Goal: Transaction & Acquisition: Subscribe to service/newsletter

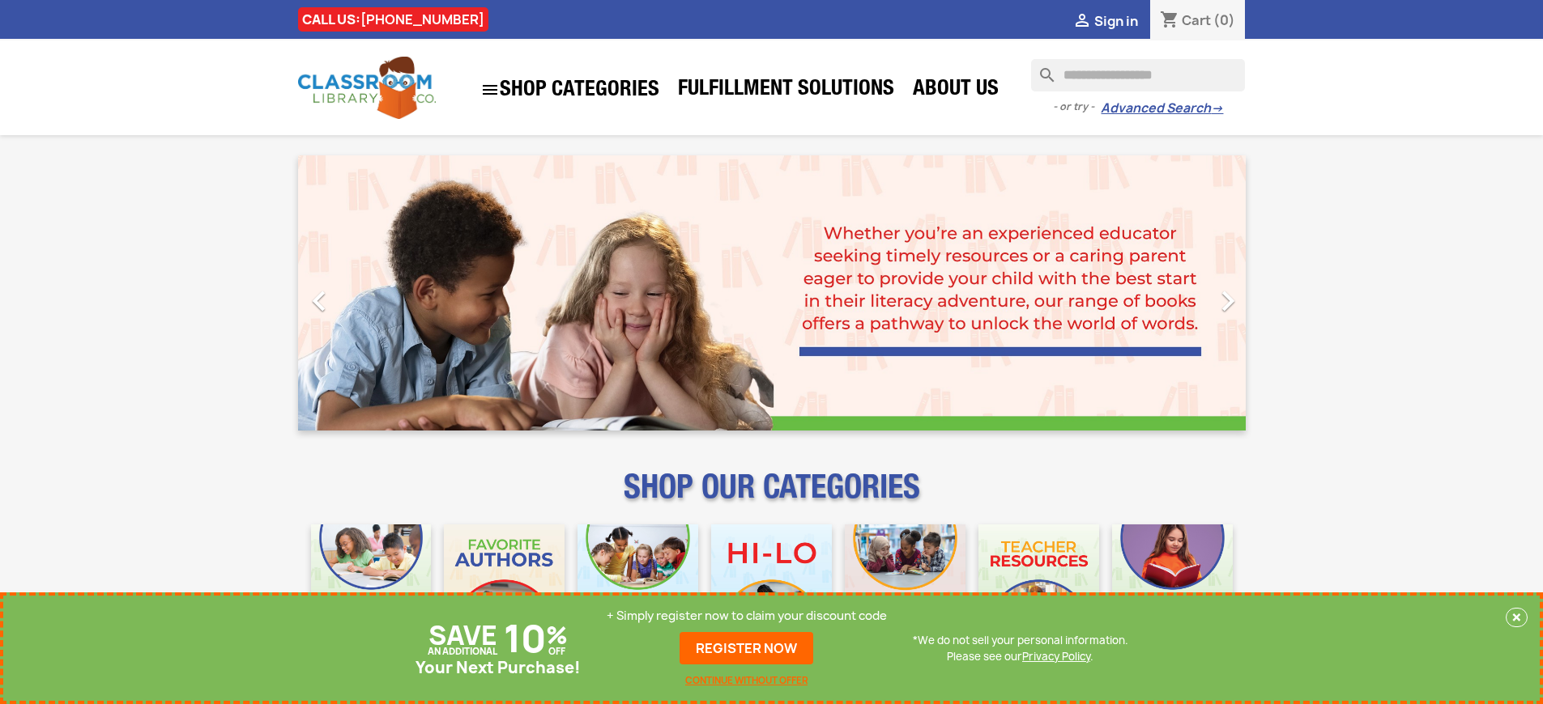
click at [747, 616] on p "+ Simply register now to claim your discount code" at bounding box center [746, 616] width 280 height 16
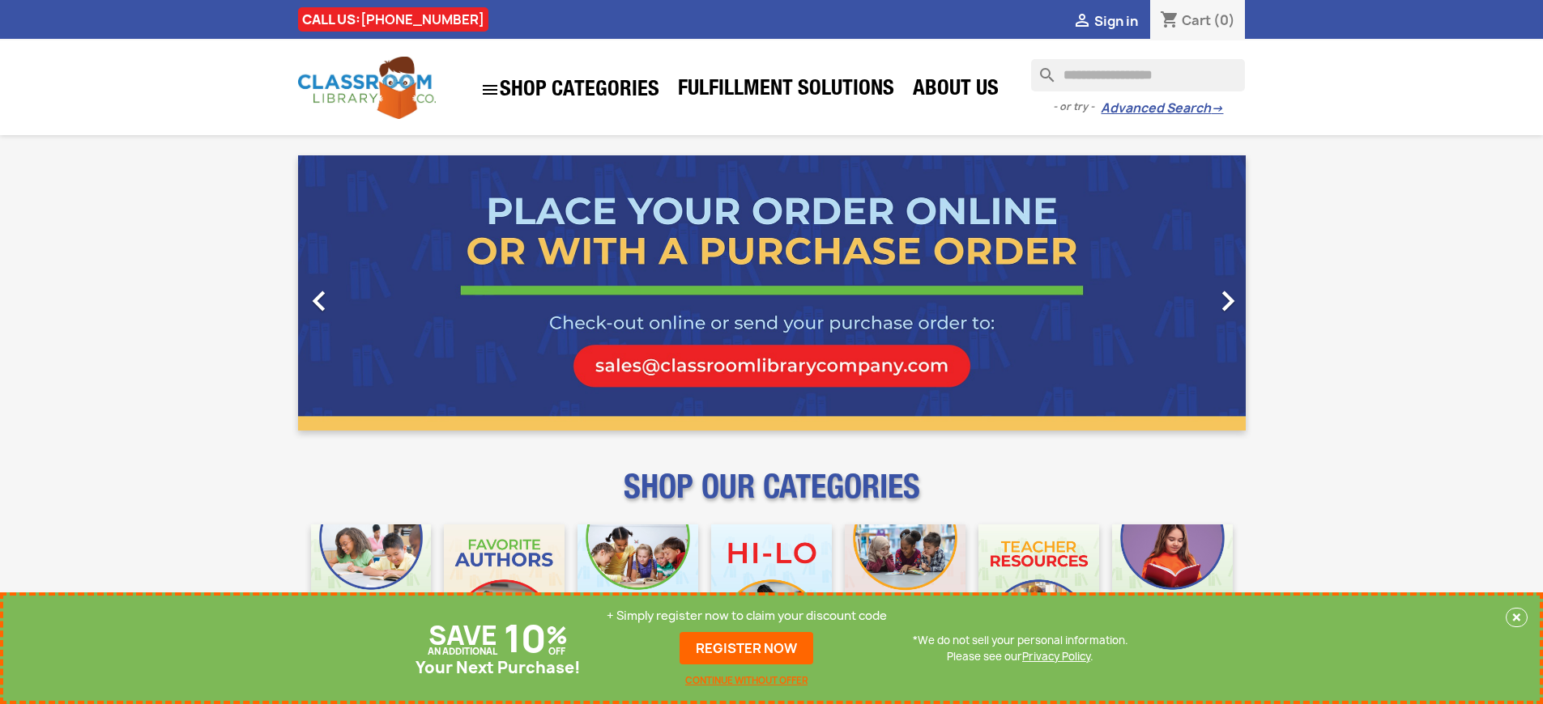
click at [747, 616] on p "+ Simply register now to claim your discount code" at bounding box center [746, 616] width 280 height 16
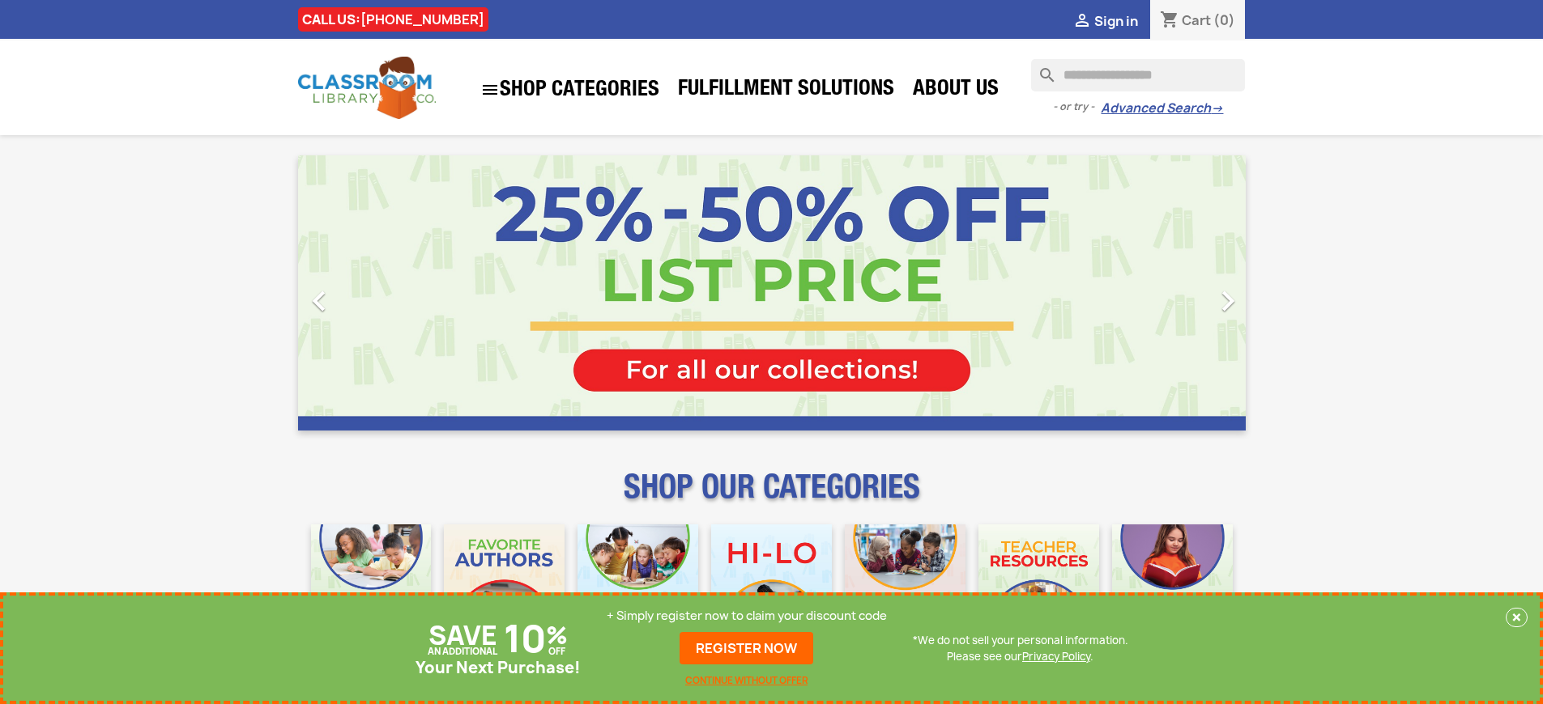
click at [747, 616] on p "+ Simply register now to claim your discount code" at bounding box center [746, 616] width 280 height 16
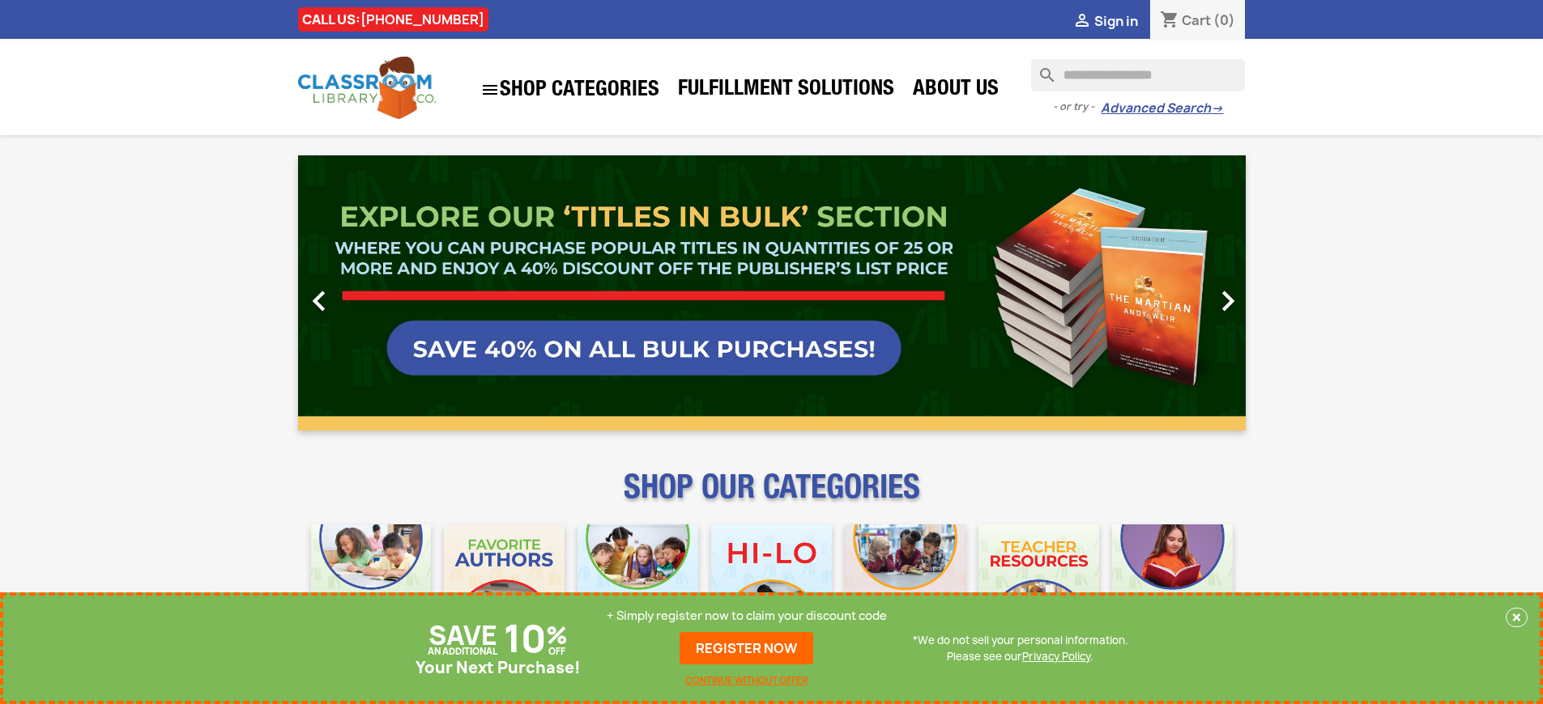
click at [747, 616] on p "+ Simply register now to claim your discount code" at bounding box center [746, 616] width 280 height 16
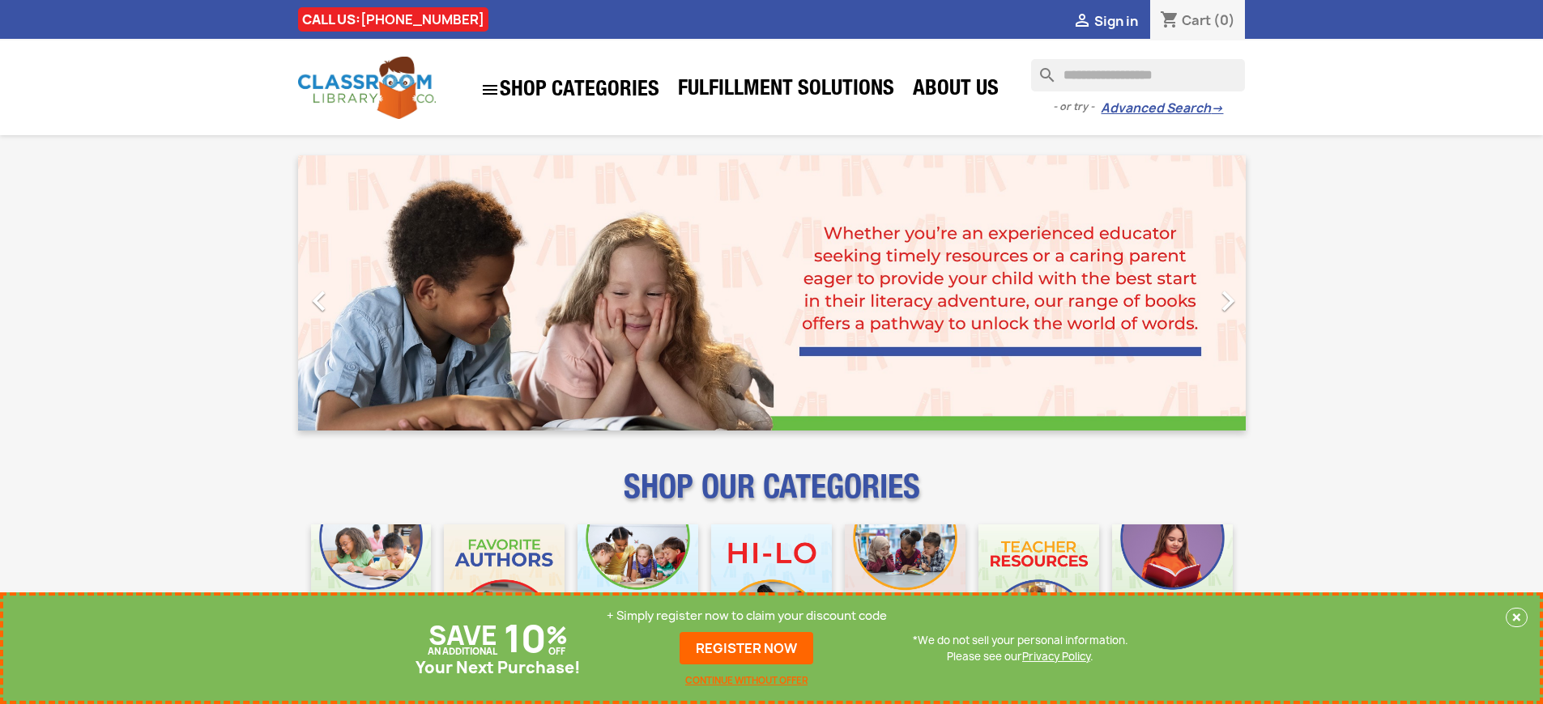
click at [747, 616] on p "+ Simply register now to claim your discount code" at bounding box center [746, 616] width 280 height 16
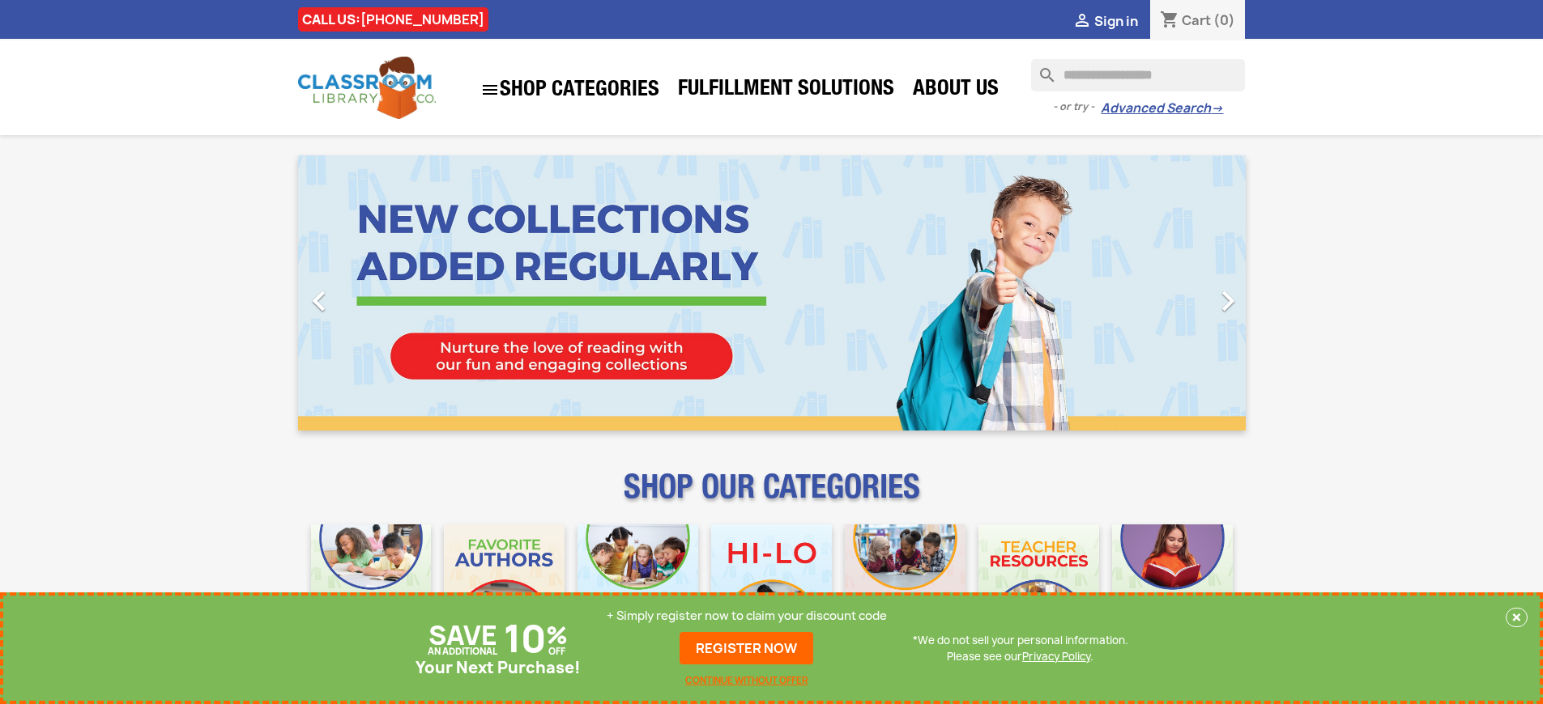
click at [747, 616] on p "+ Simply register now to claim your discount code" at bounding box center [746, 616] width 280 height 16
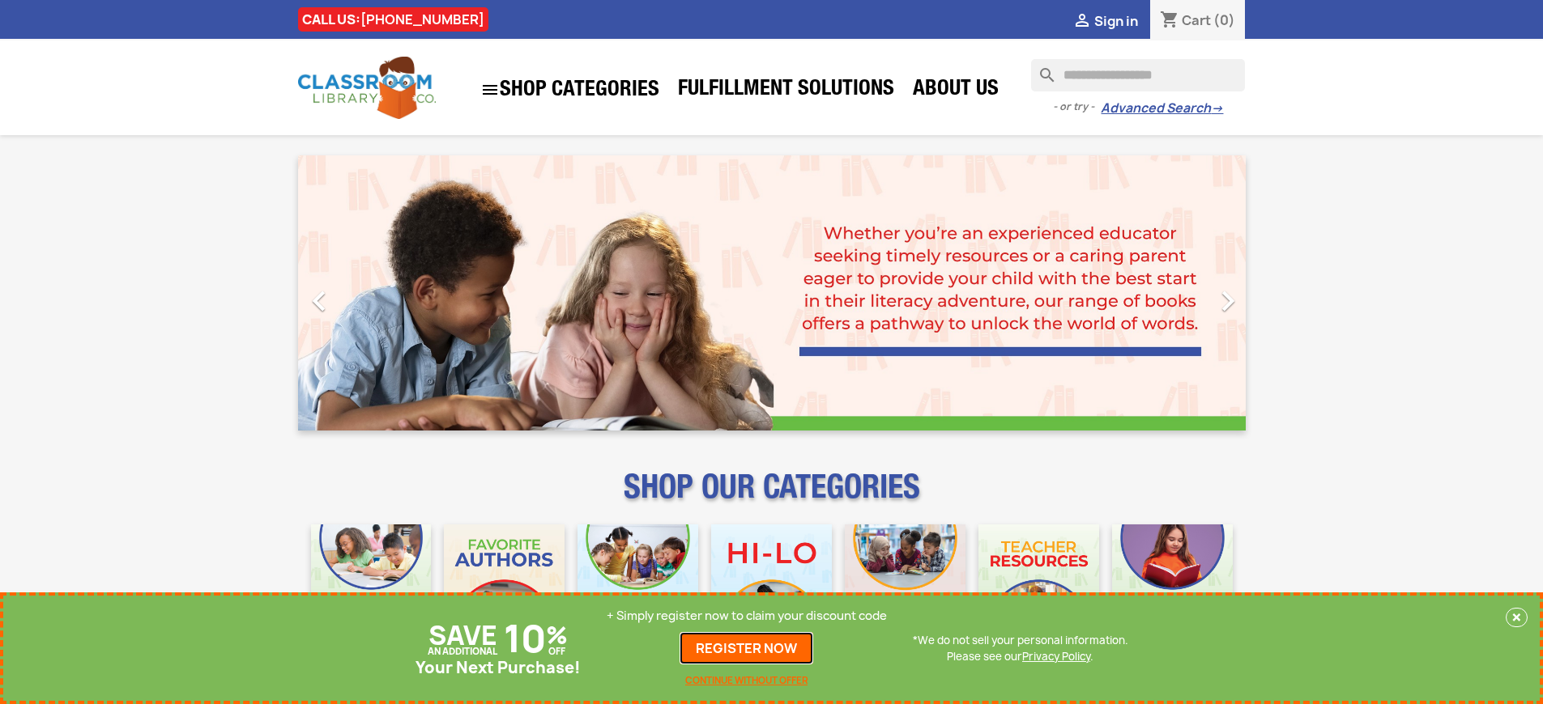
click at [747, 649] on link "REGISTER NOW" at bounding box center [746, 648] width 134 height 32
click at [747, 616] on p "+ Simply register now to claim your discount code" at bounding box center [746, 616] width 280 height 16
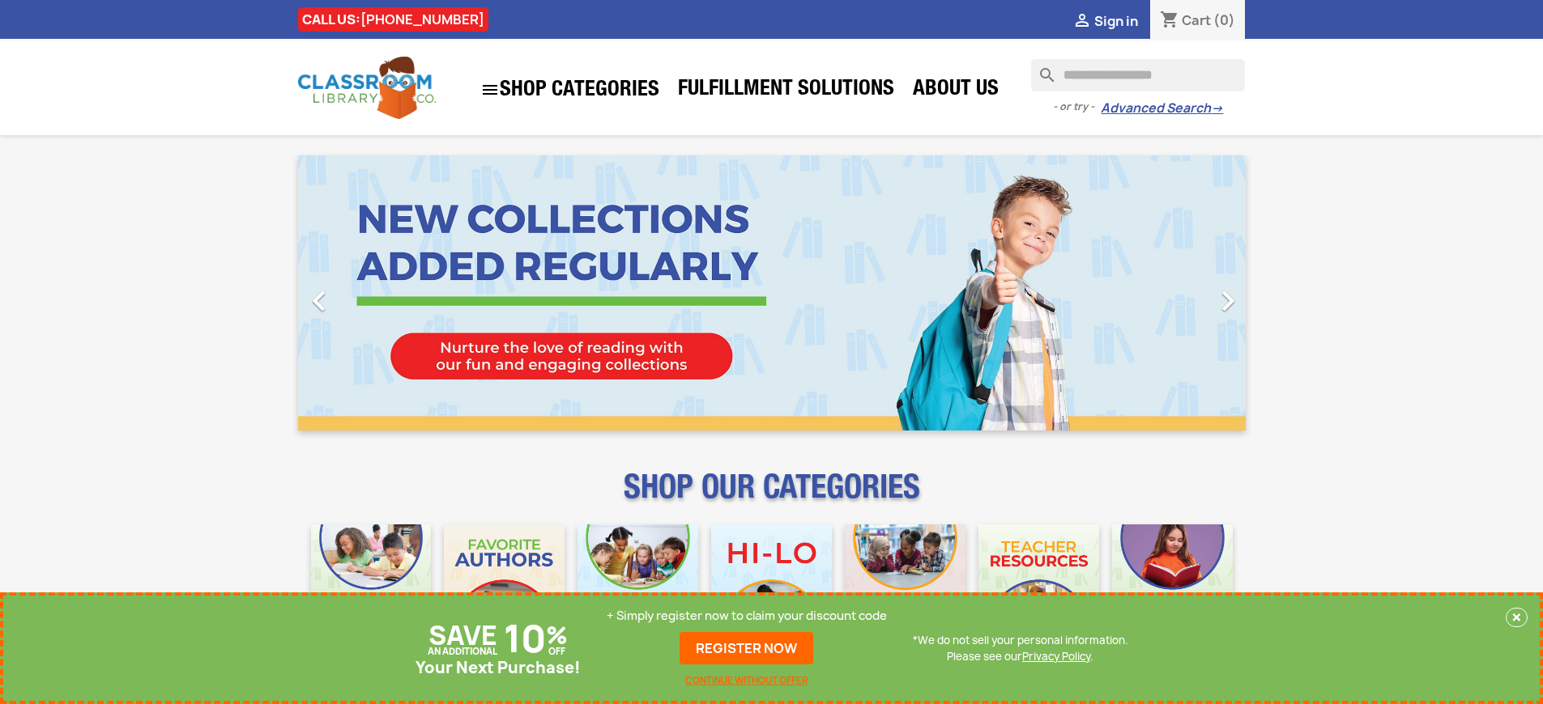
click at [747, 616] on p "+ Simply register now to claim your discount code" at bounding box center [746, 616] width 280 height 16
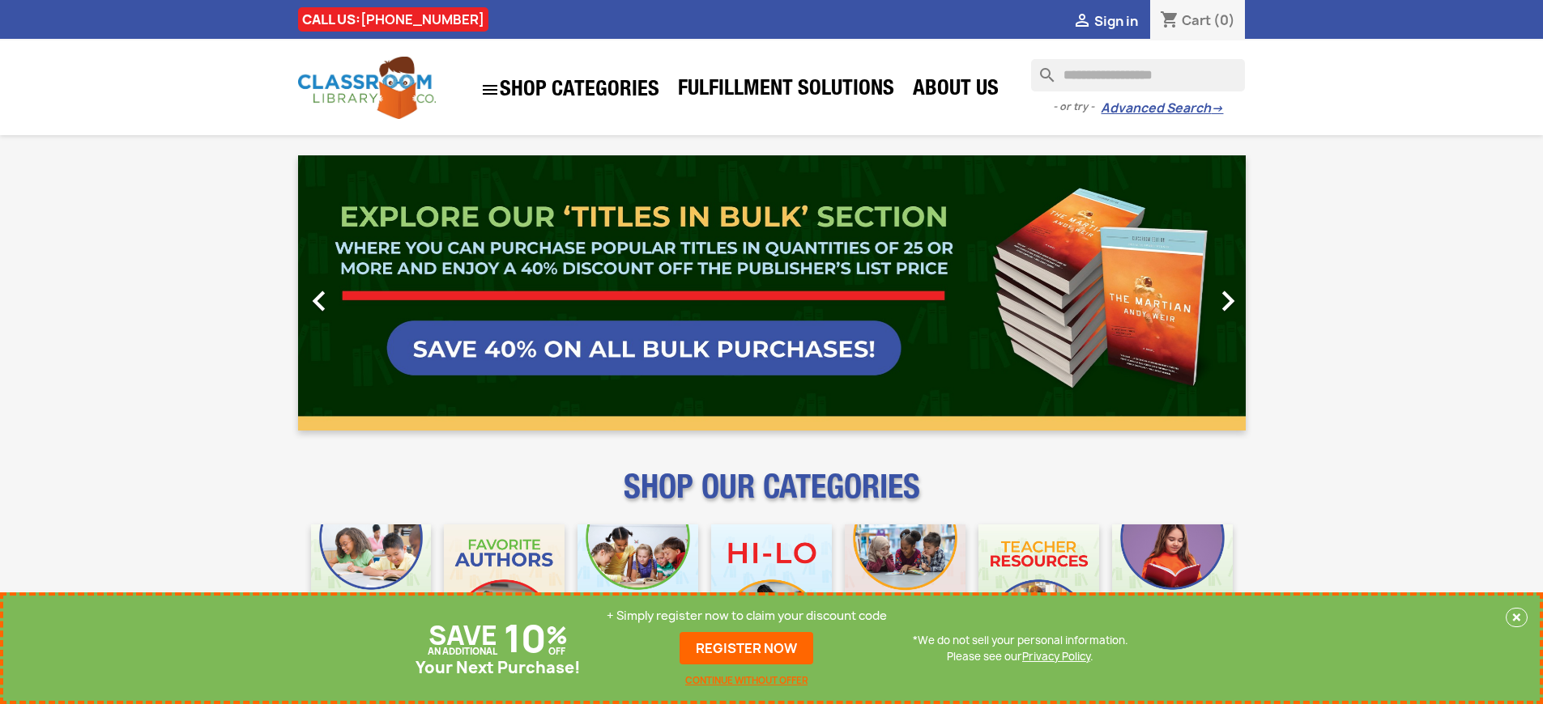
click at [747, 649] on link "REGISTER NOW" at bounding box center [746, 648] width 134 height 32
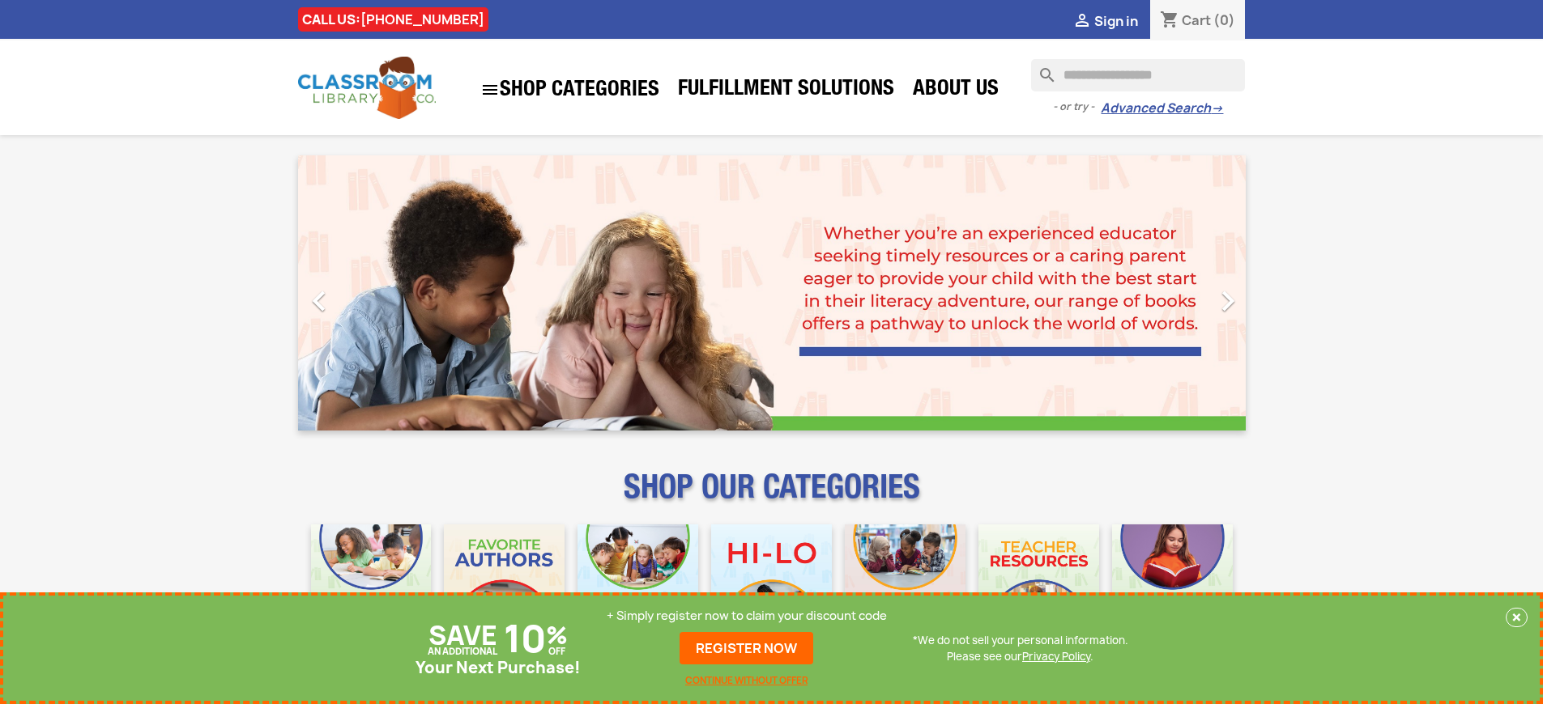
click at [747, 616] on p "+ Simply register now to claim your discount code" at bounding box center [746, 616] width 280 height 16
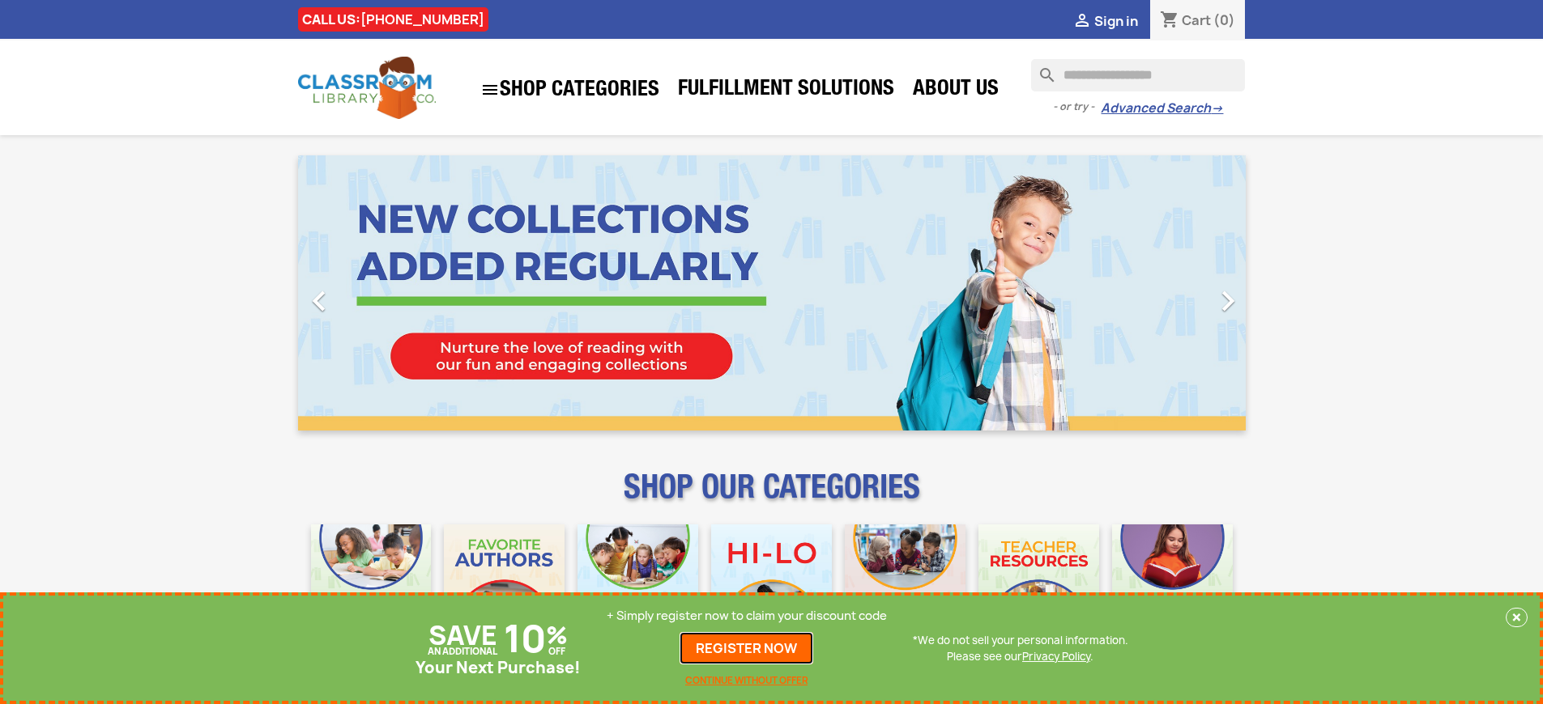
click at [747, 649] on link "REGISTER NOW" at bounding box center [746, 648] width 134 height 32
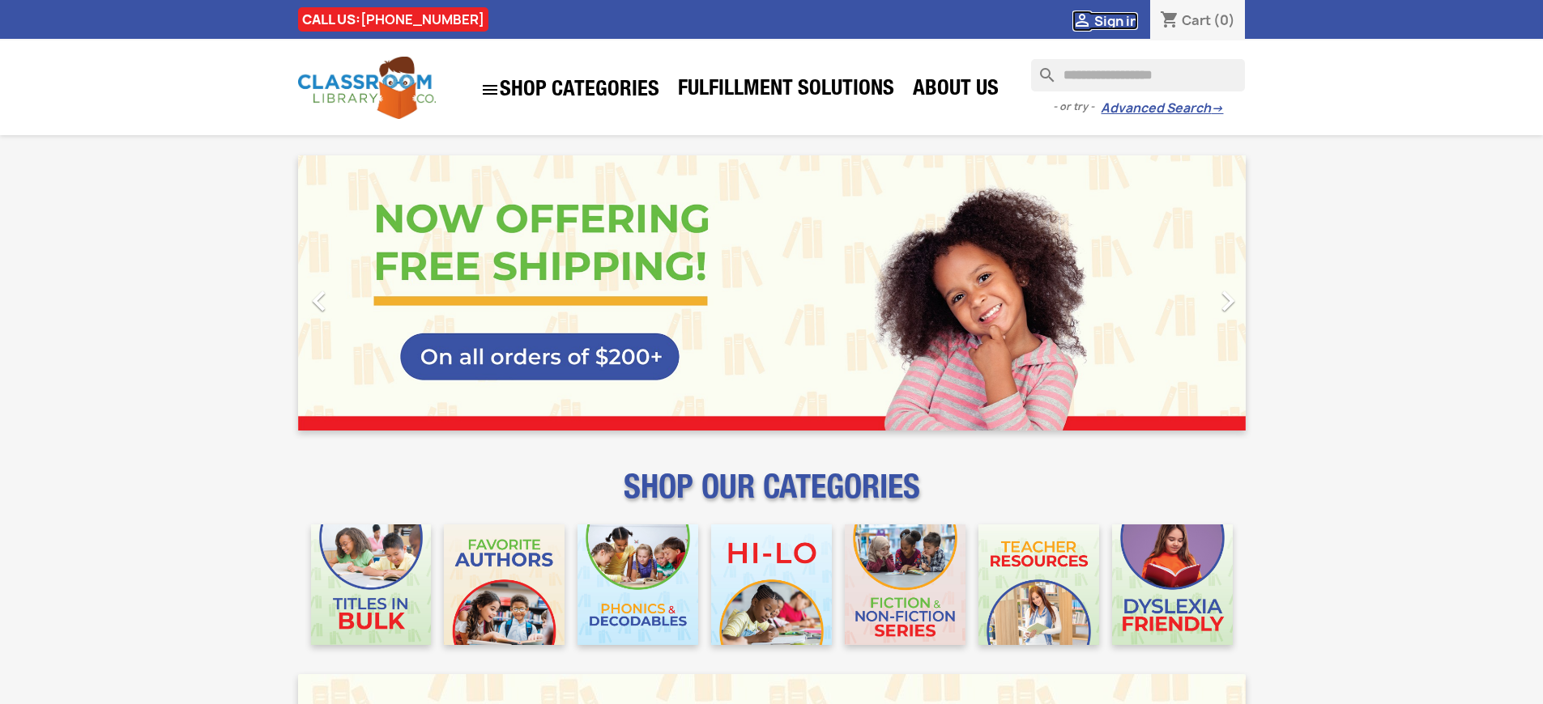
click at [1115, 20] on span "Sign in" at bounding box center [1116, 21] width 44 height 18
